Goal: Information Seeking & Learning: Learn about a topic

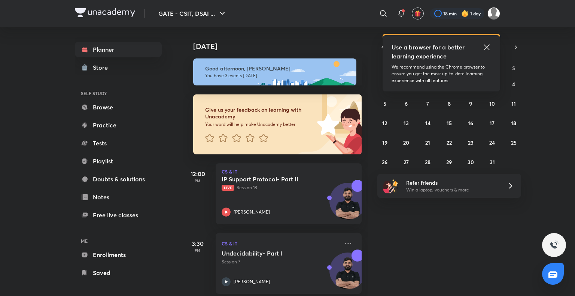
click at [490, 46] on icon at bounding box center [486, 47] width 9 height 9
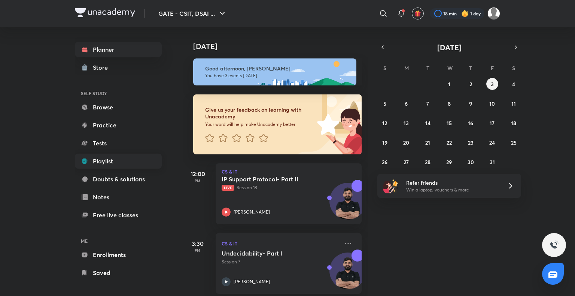
click at [106, 156] on link "Playlist" at bounding box center [118, 160] width 87 height 15
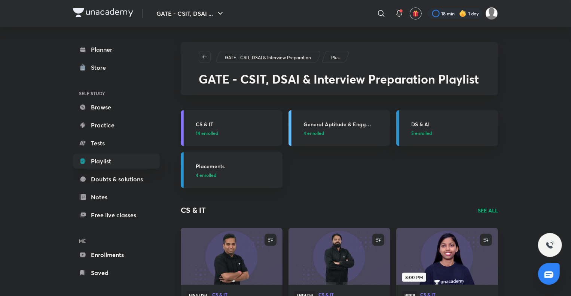
click at [207, 120] on h3 "CS & IT" at bounding box center [237, 124] width 82 height 8
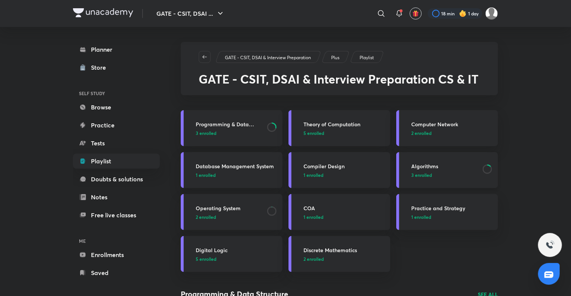
click at [425, 165] on h3 "Algorithms" at bounding box center [444, 166] width 67 height 8
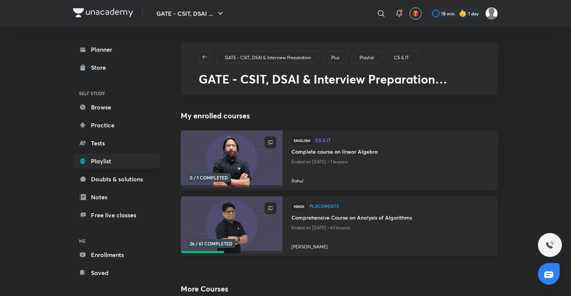
click at [372, 218] on h4 "Comprehensive Course on Analysis of Algorithms" at bounding box center [391, 217] width 198 height 9
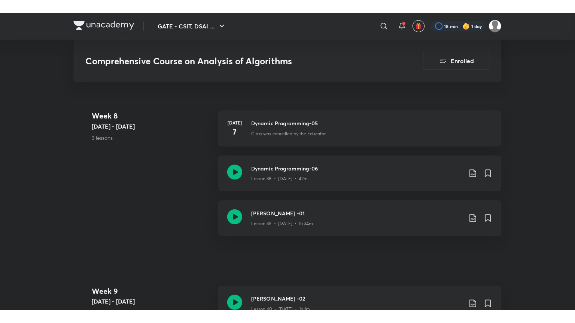
scroll to position [2310, 0]
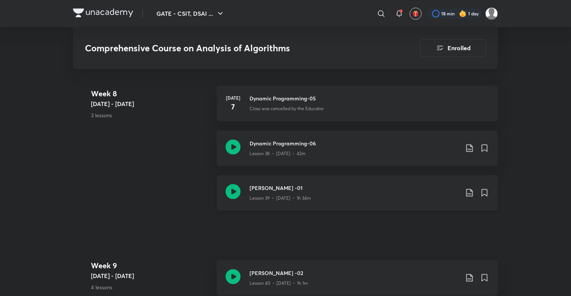
click at [285, 185] on h3 "[PERSON_NAME] -01" at bounding box center [355, 188] width 210 height 8
